Goal: Task Accomplishment & Management: Use online tool/utility

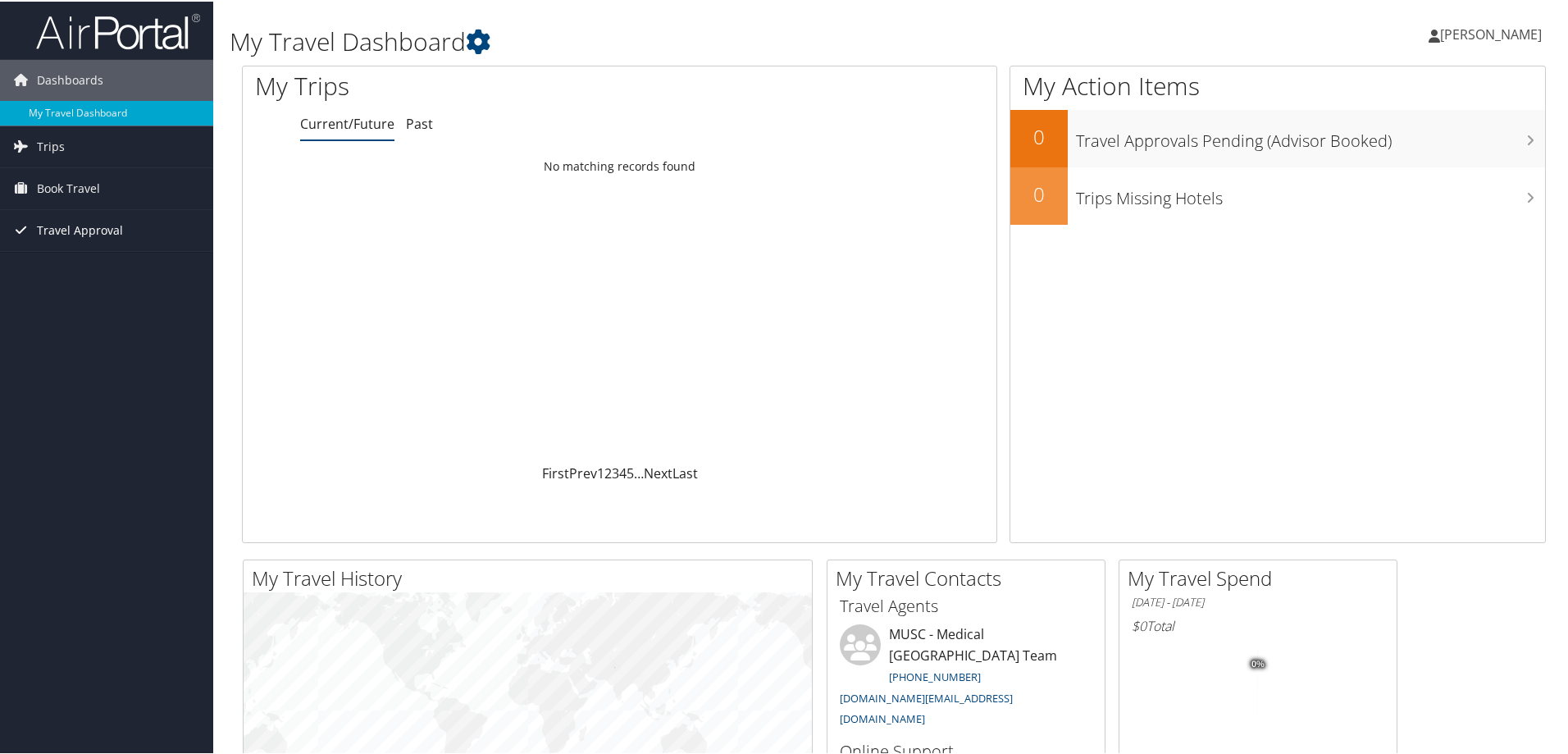
click at [116, 230] on span "Travel Approval" at bounding box center [79, 229] width 86 height 41
click at [99, 189] on span "Book Travel" at bounding box center [68, 187] width 64 height 41
click at [415, 124] on link "Past" at bounding box center [419, 123] width 27 height 18
click at [359, 124] on link "Current/Future" at bounding box center [347, 123] width 94 height 18
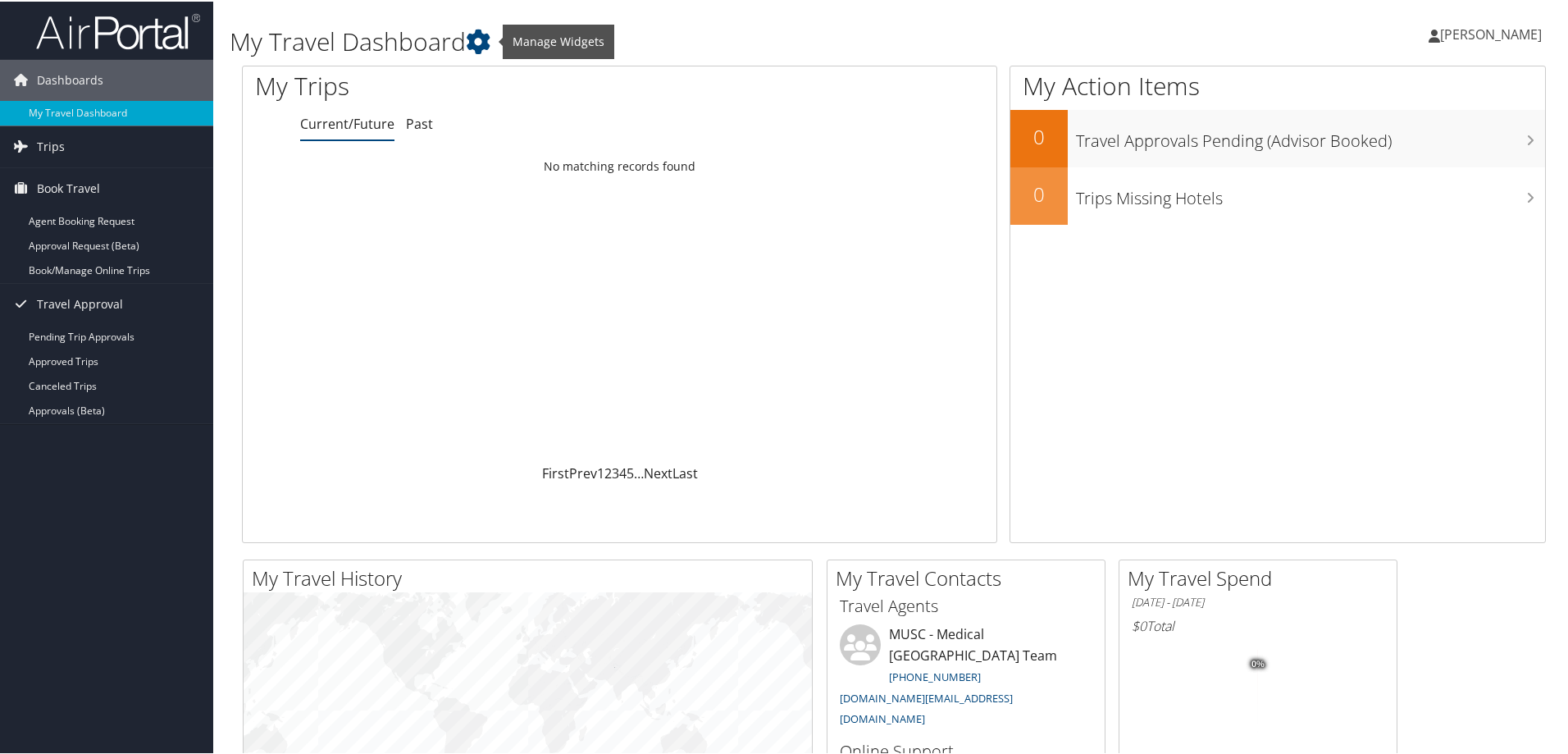
click at [468, 34] on h1 "My Travel Dashboard" at bounding box center [673, 40] width 886 height 34
click at [478, 38] on icon at bounding box center [478, 40] width 25 height 25
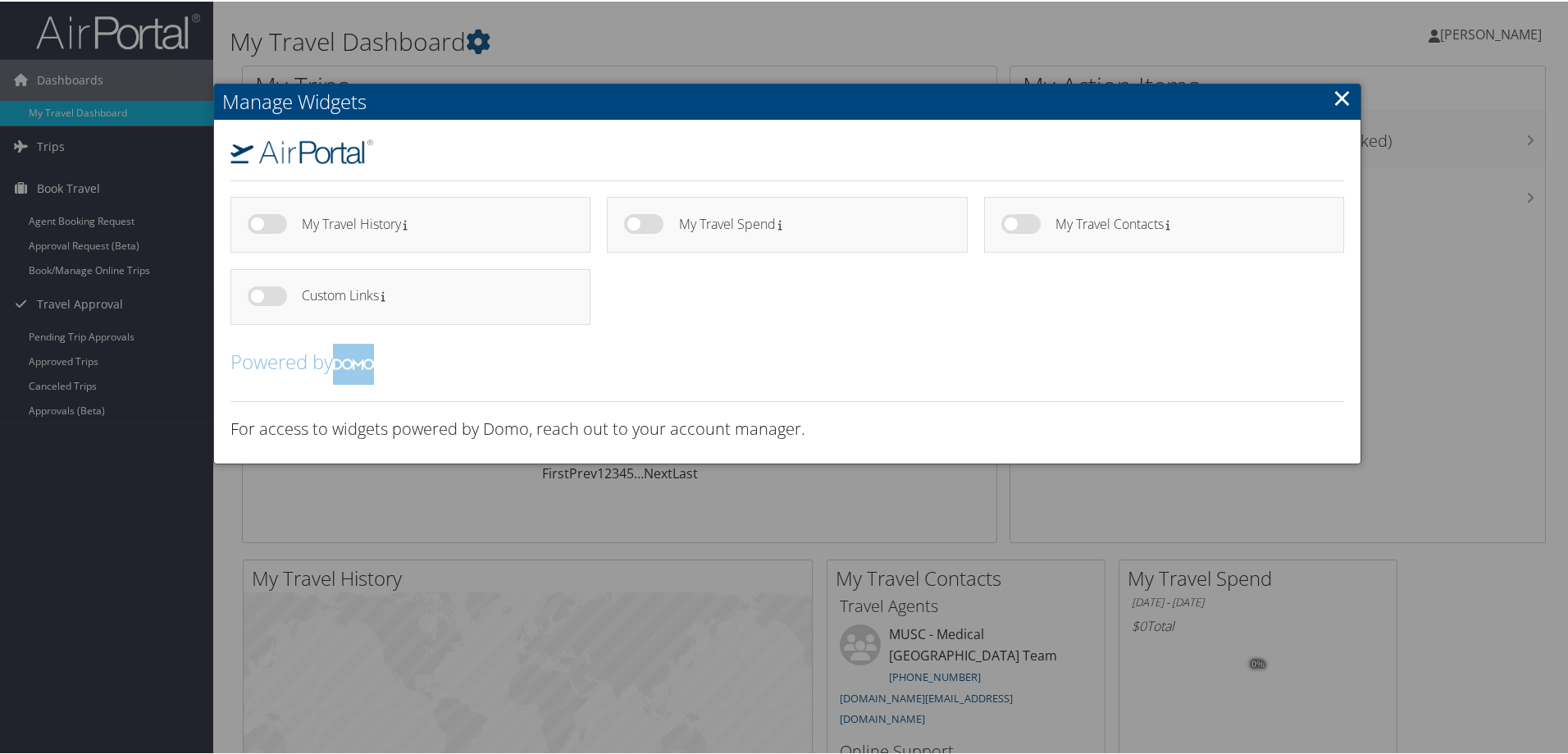
click at [1339, 100] on link "×" at bounding box center [1342, 96] width 18 height 33
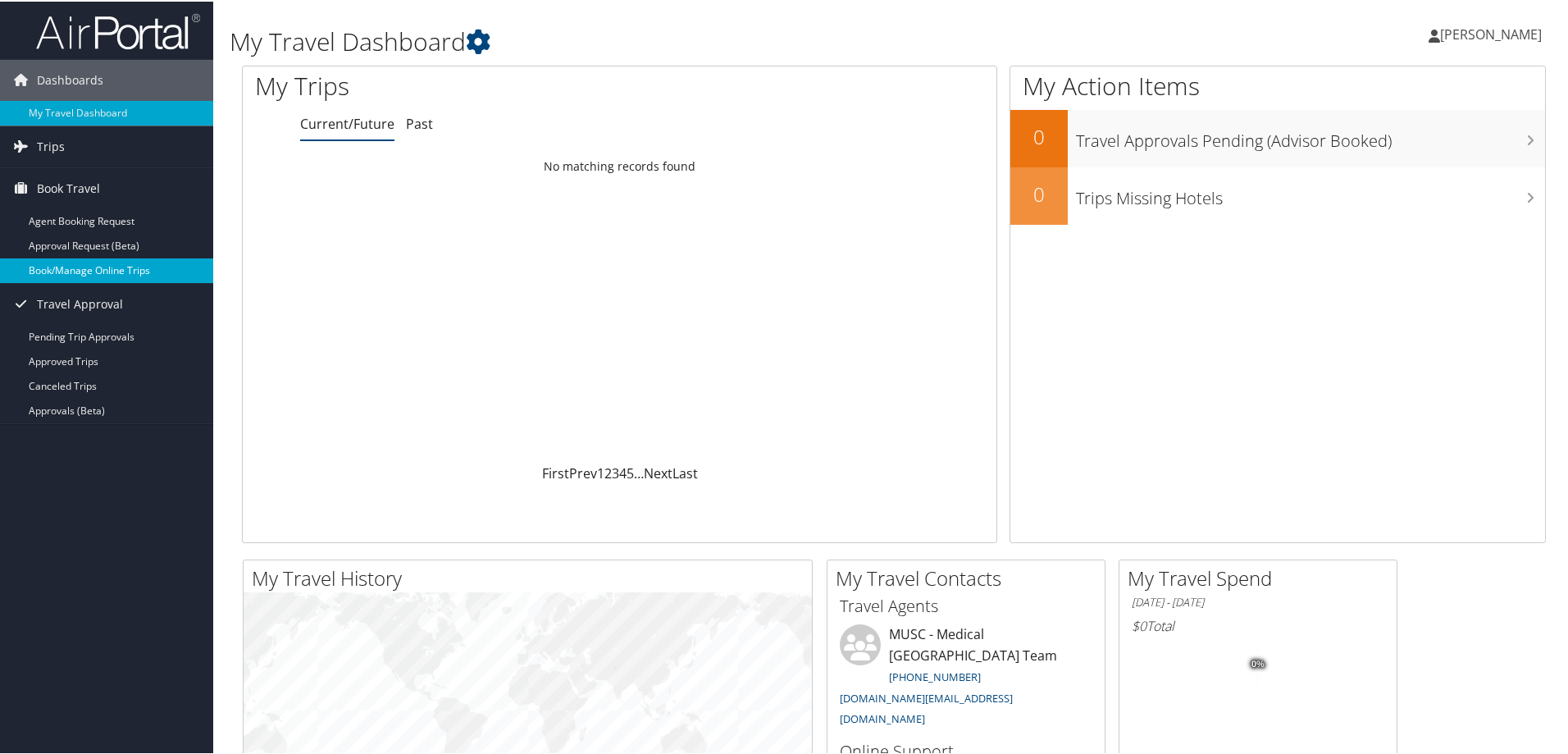
click at [132, 267] on link "Book/Manage Online Trips" at bounding box center [106, 269] width 213 height 25
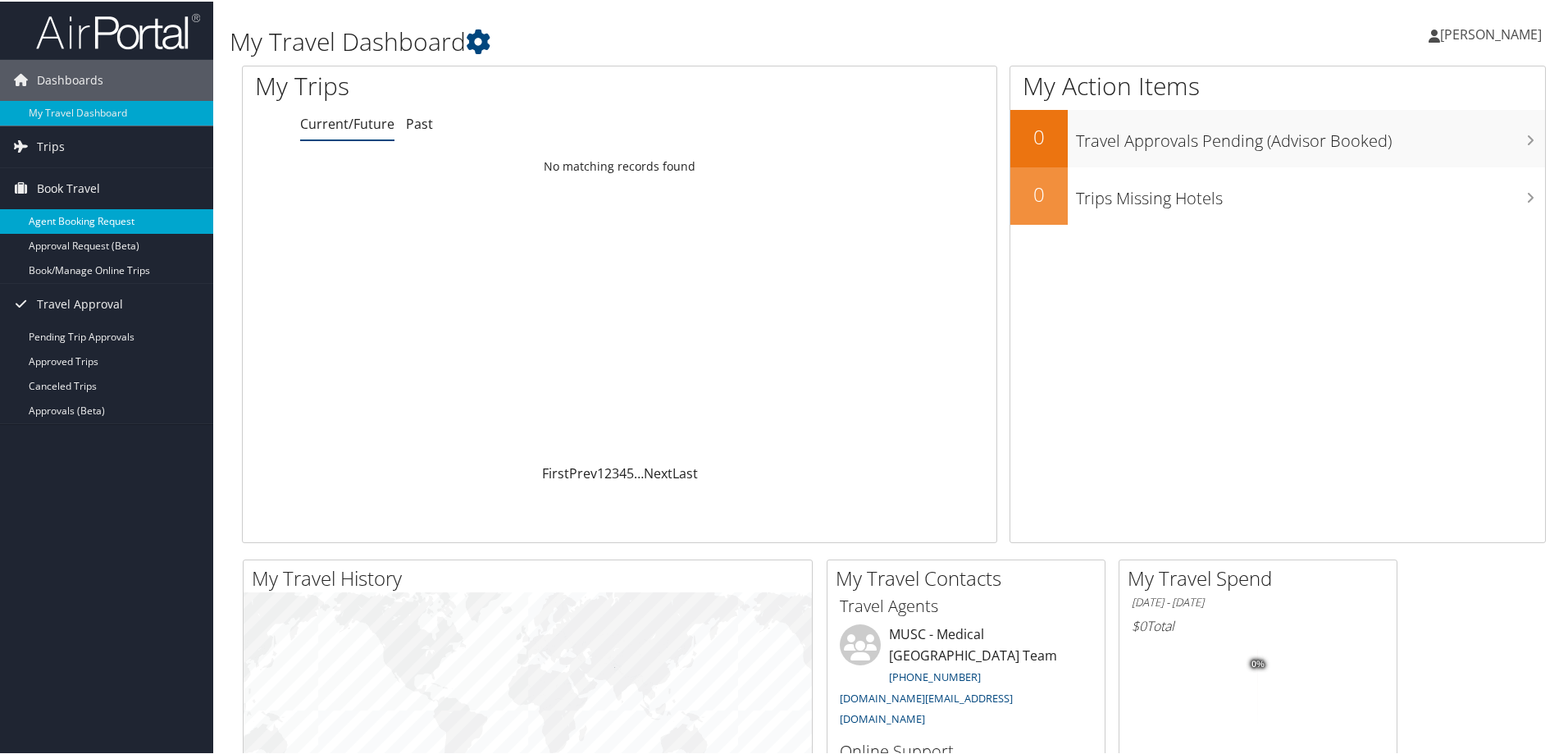
click at [81, 224] on link "Agent Booking Request" at bounding box center [106, 219] width 213 height 25
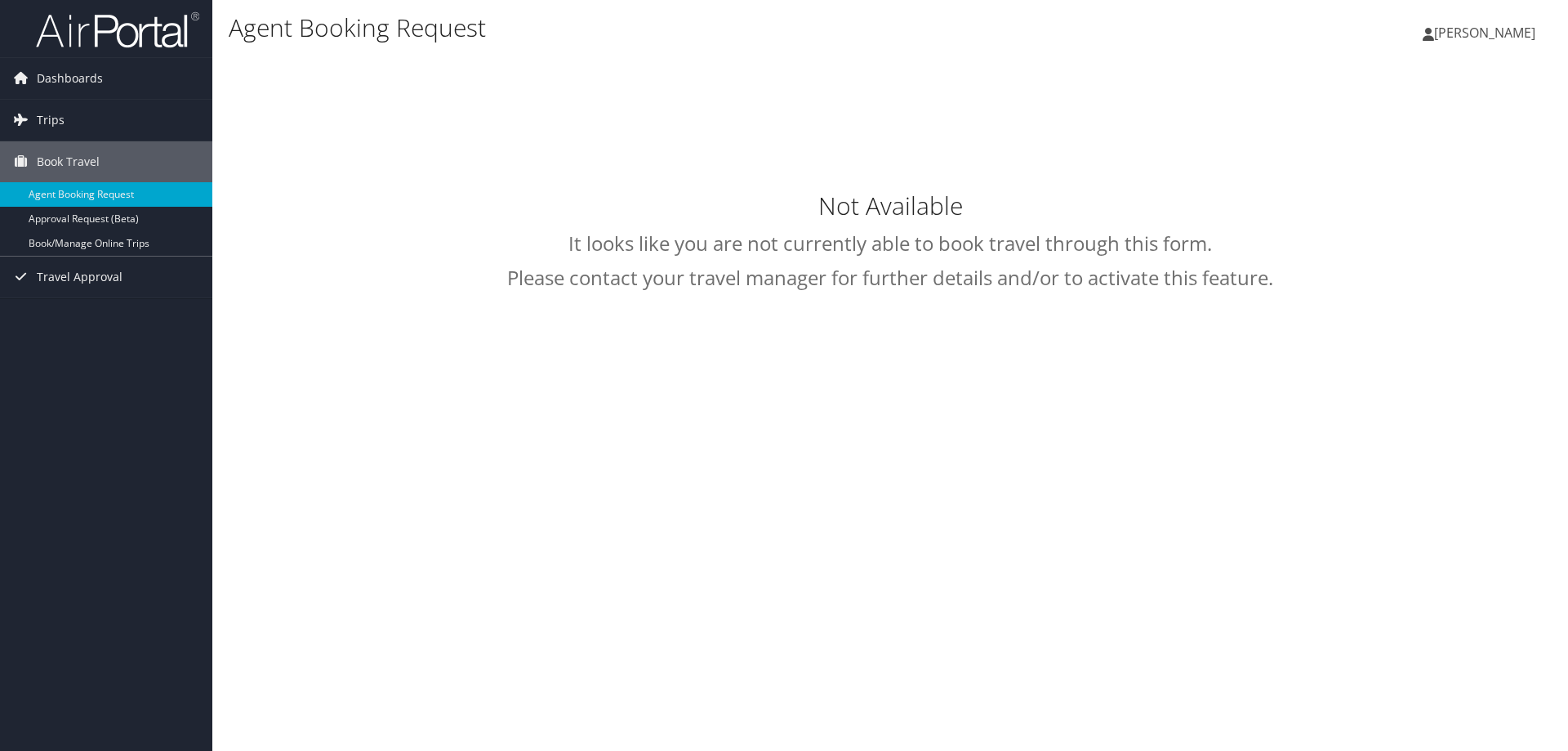
select select "[DOMAIN_NAME][EMAIL_ADDRESS][DOMAIN_NAME]"
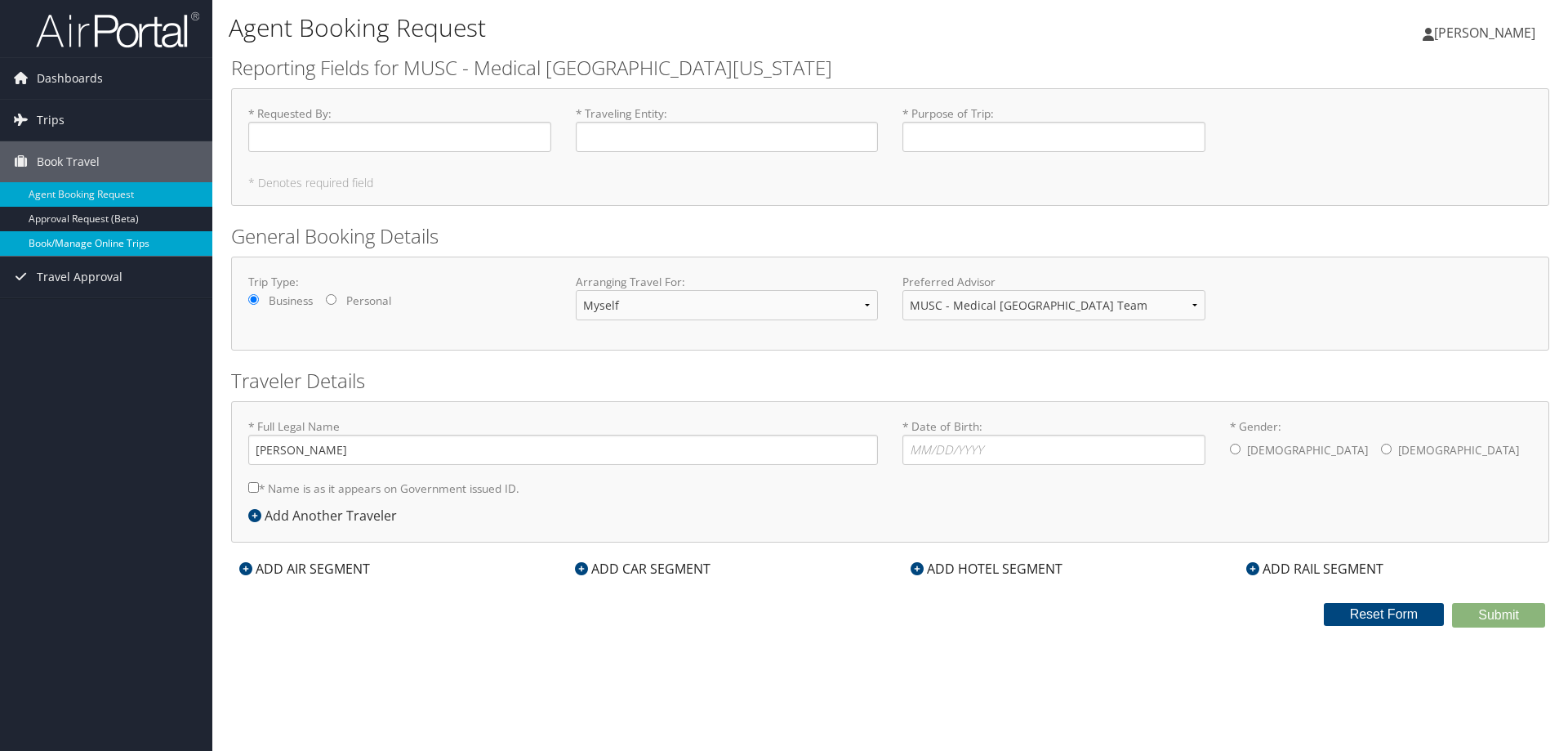
click at [101, 249] on link "Book/Manage Online Trips" at bounding box center [106, 243] width 212 height 25
